Goal: Task Accomplishment & Management: Manage account settings

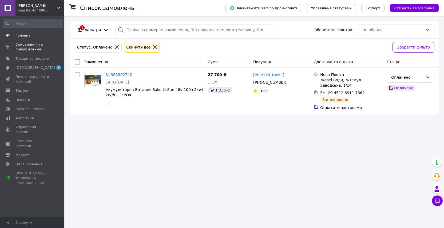
click at [33, 37] on span "Головна" at bounding box center [32, 35] width 34 height 5
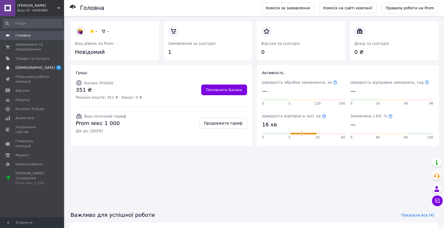
click at [29, 68] on span "[DEMOGRAPHIC_DATA]" at bounding box center [34, 67] width 39 height 5
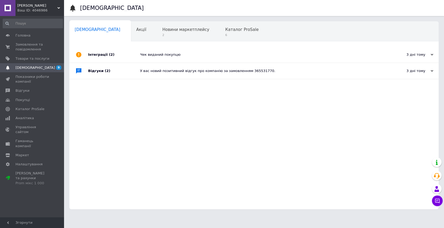
click at [174, 72] on div "У вас новий позитивний відгук про компанію за замовленням 365531770." at bounding box center [260, 71] width 240 height 5
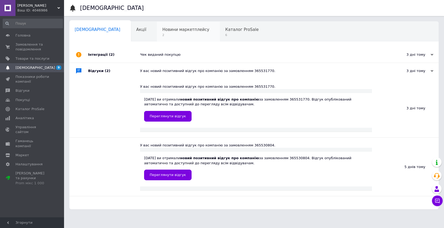
click at [162, 30] on span "Новини маркетплейсу" at bounding box center [185, 29] width 47 height 5
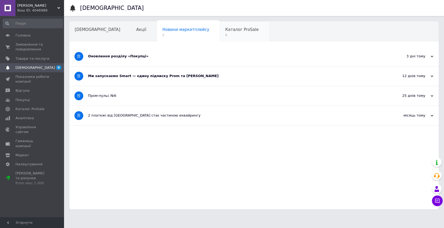
click at [225, 35] on span "6" at bounding box center [241, 35] width 33 height 4
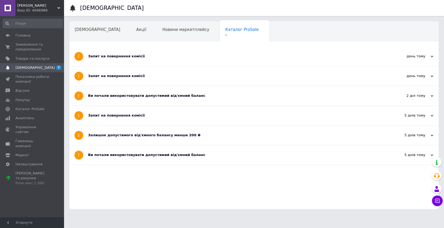
click at [260, 61] on div "Запит на повернення комісії" at bounding box center [234, 56] width 292 height 19
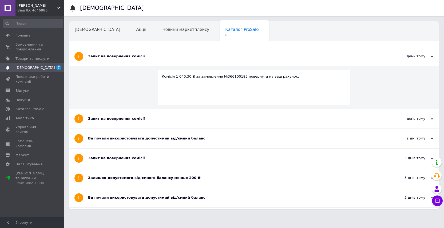
click at [267, 60] on div "Запит на повернення комісії" at bounding box center [234, 56] width 292 height 19
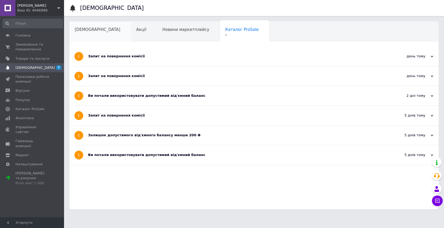
click at [91, 30] on span "[DEMOGRAPHIC_DATA]" at bounding box center [98, 29] width 46 height 5
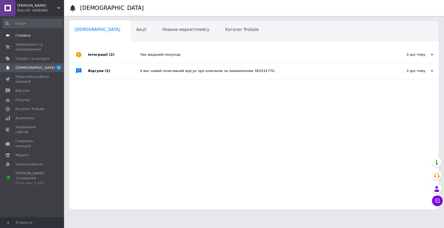
click at [30, 34] on span "Головна" at bounding box center [32, 35] width 34 height 5
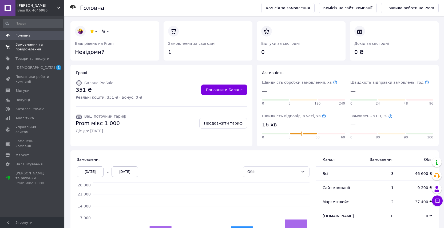
click at [36, 48] on span "Замовлення та повідомлення" at bounding box center [32, 47] width 34 height 10
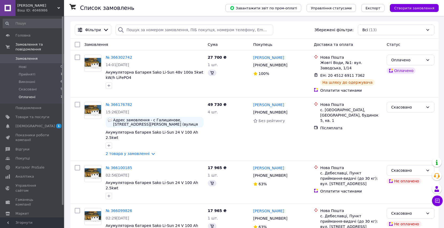
click at [34, 98] on span "Оплачені" at bounding box center [27, 97] width 17 height 5
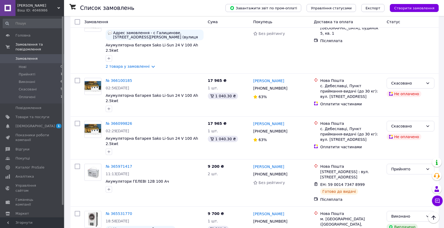
scroll to position [34, 0]
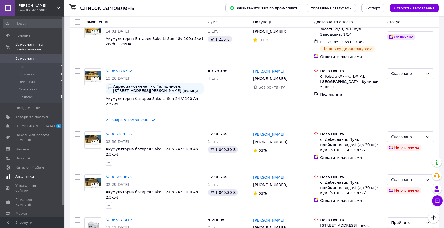
click at [33, 176] on span "Аналітика" at bounding box center [32, 176] width 34 height 5
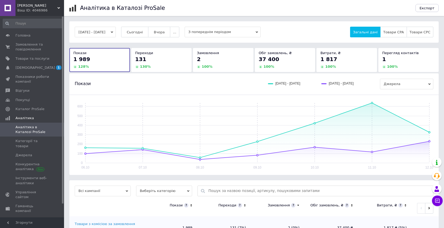
click at [116, 31] on button "[DATE] - [DATE]" at bounding box center [95, 32] width 41 height 11
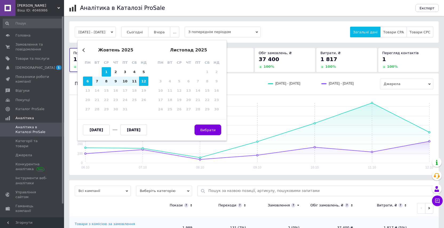
click at [107, 70] on div "1" at bounding box center [106, 71] width 9 height 9
type input "[DATE]"
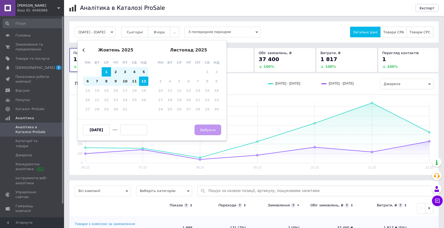
click at [146, 80] on div "12" at bounding box center [143, 81] width 9 height 9
type input "[DATE]"
click at [215, 132] on span "Вибрати" at bounding box center [207, 130] width 15 height 4
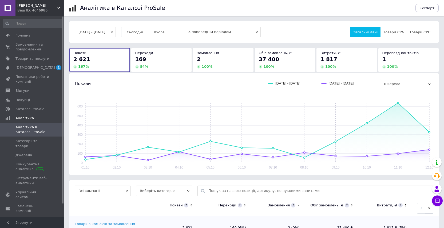
click at [182, 80] on div "Покази [DATE] - [DATE] [DATE] - [DATE] [GEOGRAPHIC_DATA]" at bounding box center [254, 84] width 359 height 11
